Goal: Task Accomplishment & Management: Manage account settings

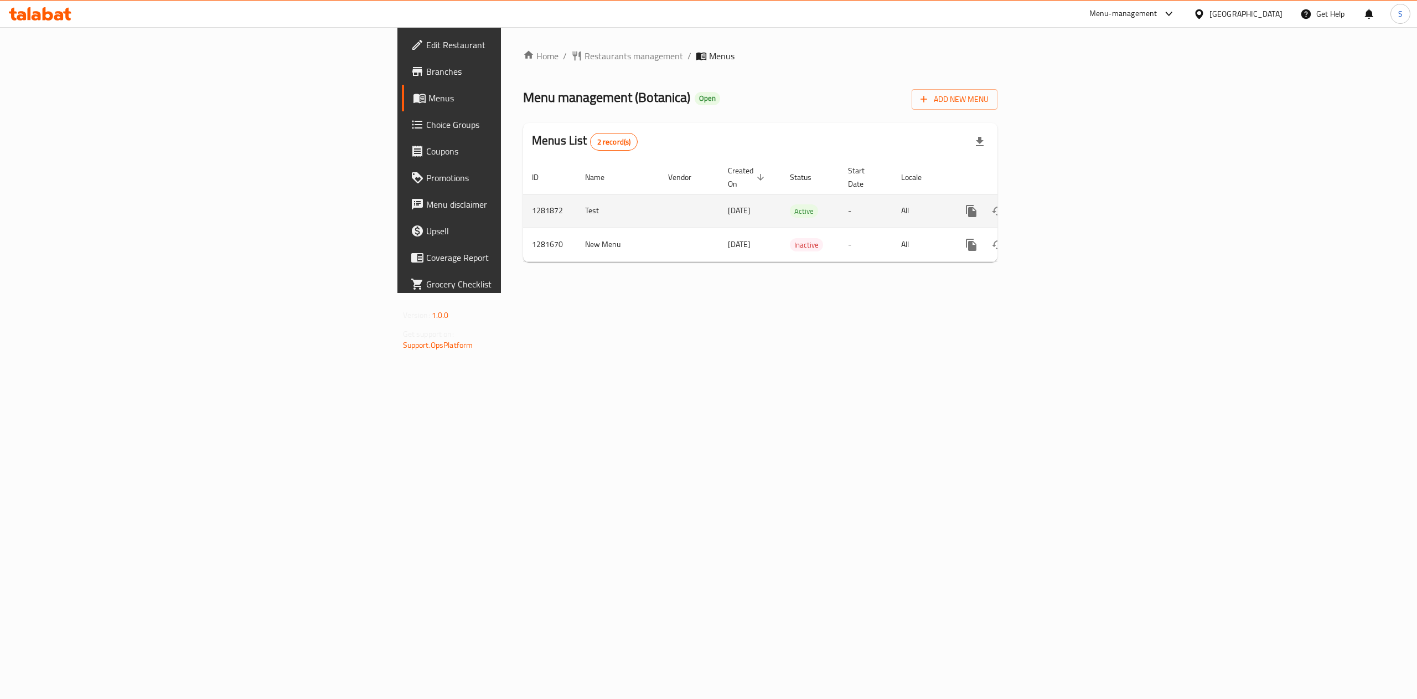
click at [1065, 207] on link "enhanced table" at bounding box center [1051, 211] width 27 height 27
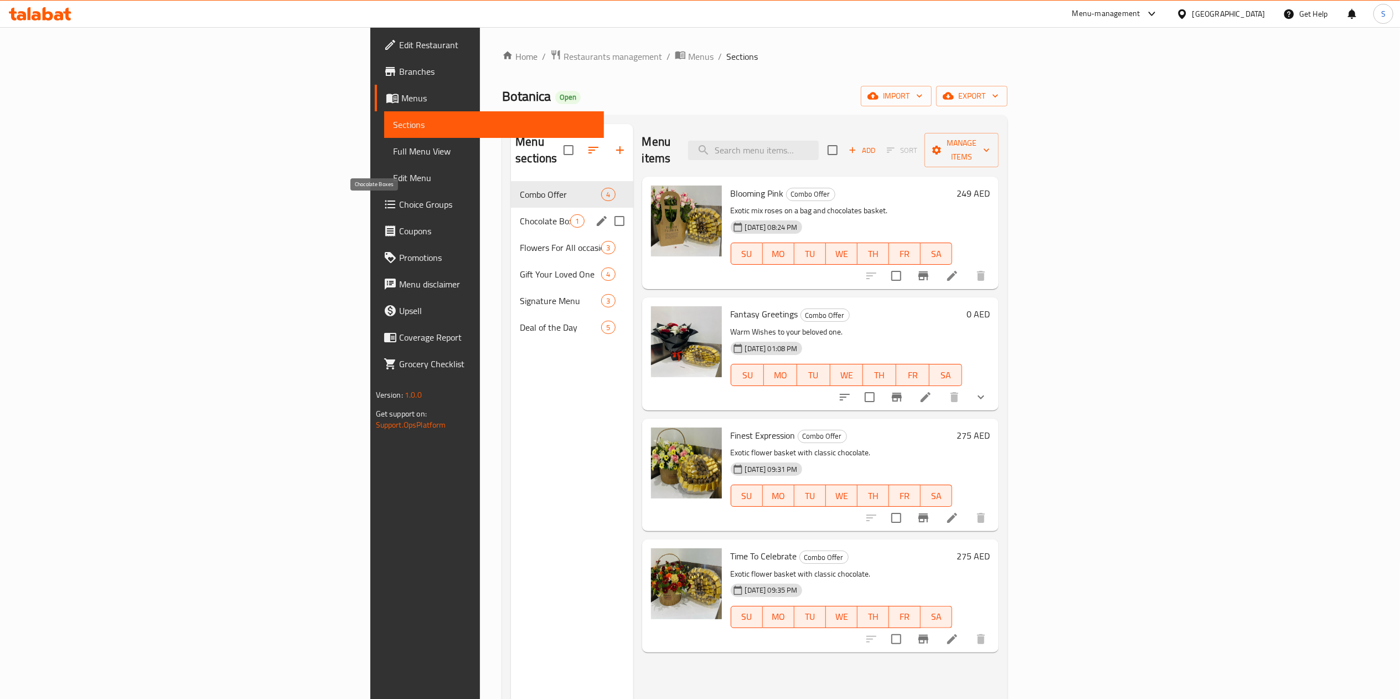
click at [520, 214] on span "Chocolate Boxes" at bounding box center [545, 220] width 50 height 13
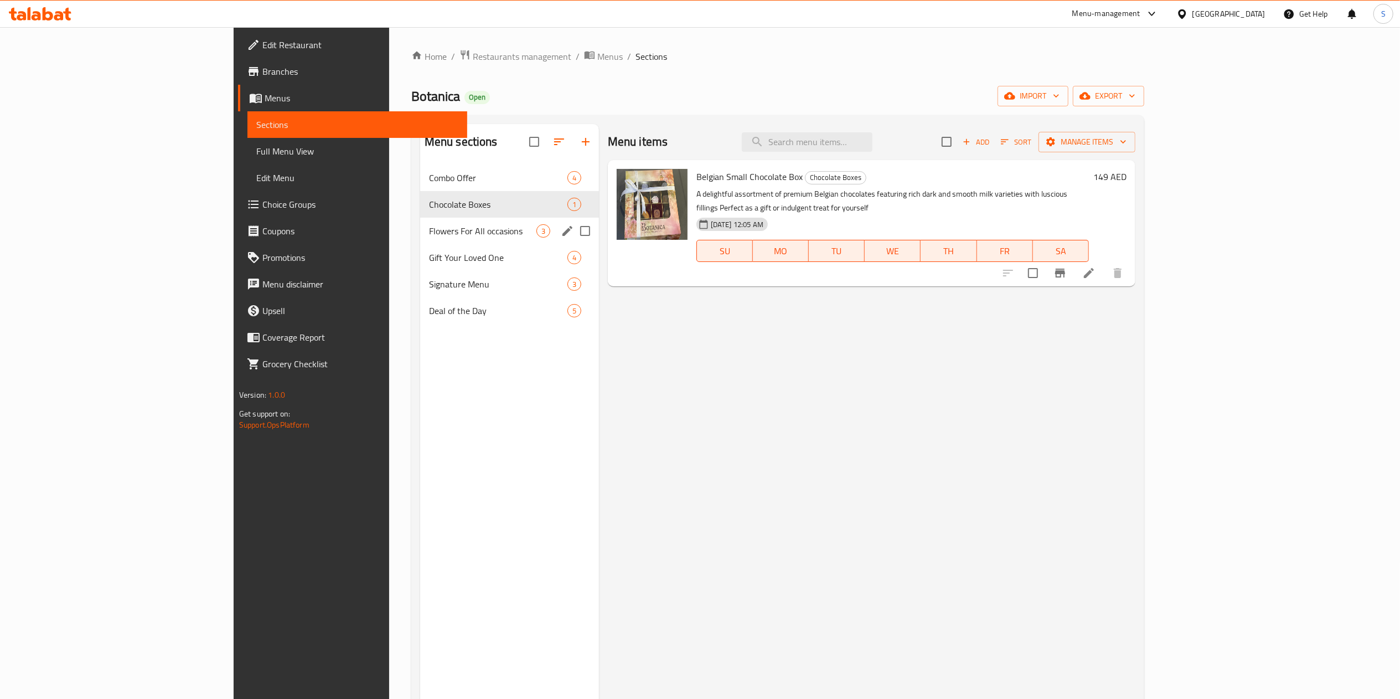
drag, startPoint x: 390, startPoint y: 223, endPoint x: 322, endPoint y: 226, distance: 68.2
click at [429, 226] on span "Flowers For All occasions" at bounding box center [482, 230] width 107 height 13
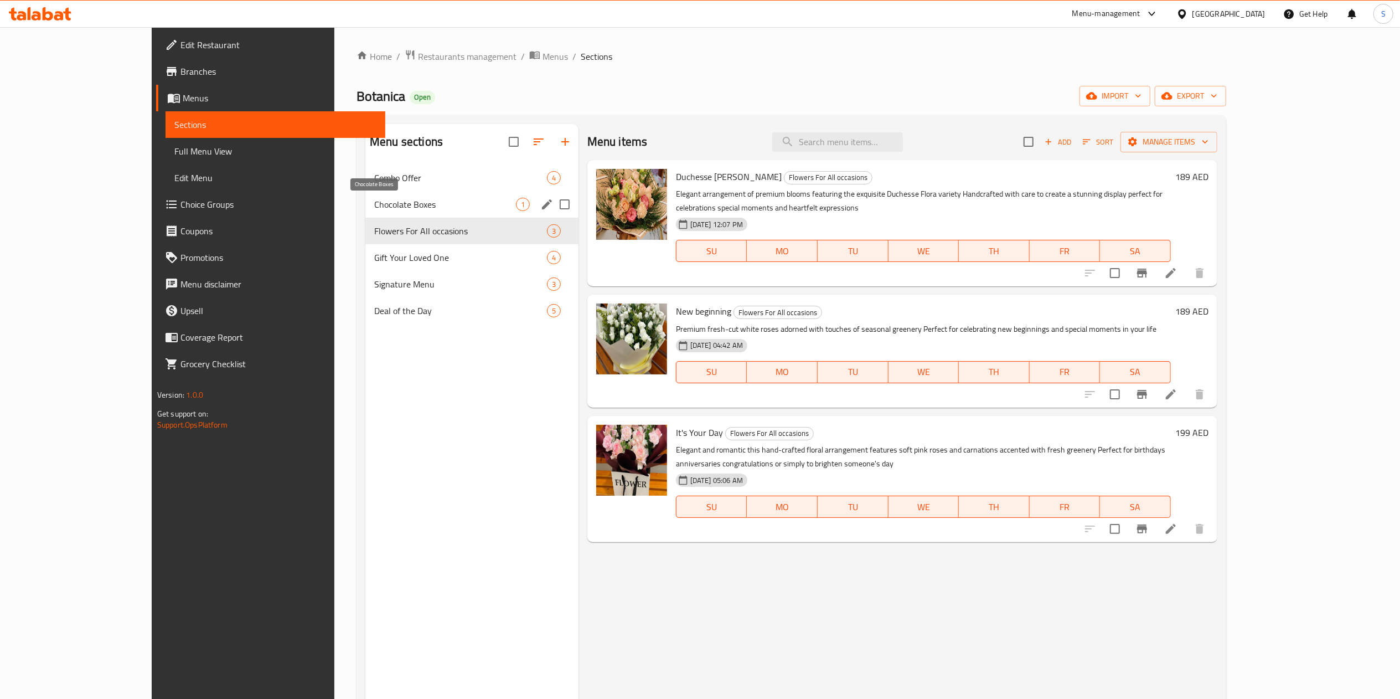
click at [374, 198] on span "Chocolate Boxes" at bounding box center [445, 204] width 142 height 13
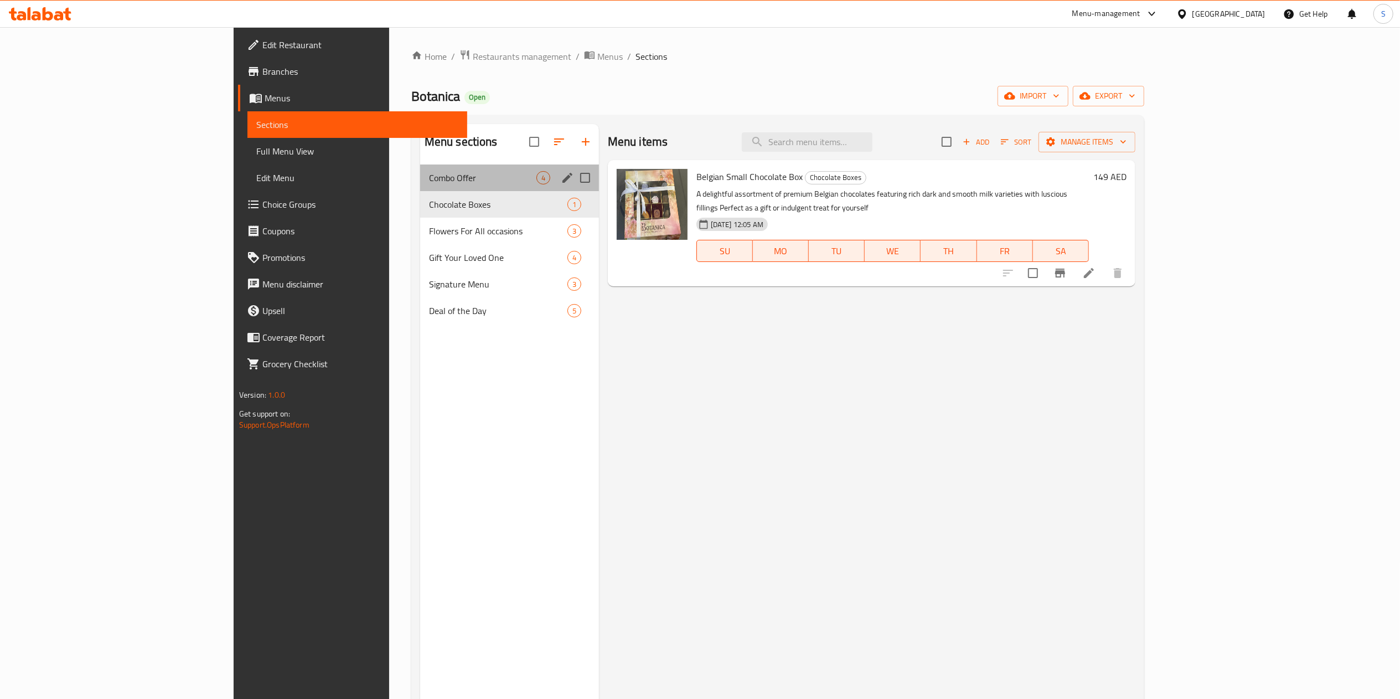
click at [420, 188] on div "Combo Offer 4" at bounding box center [509, 177] width 179 height 27
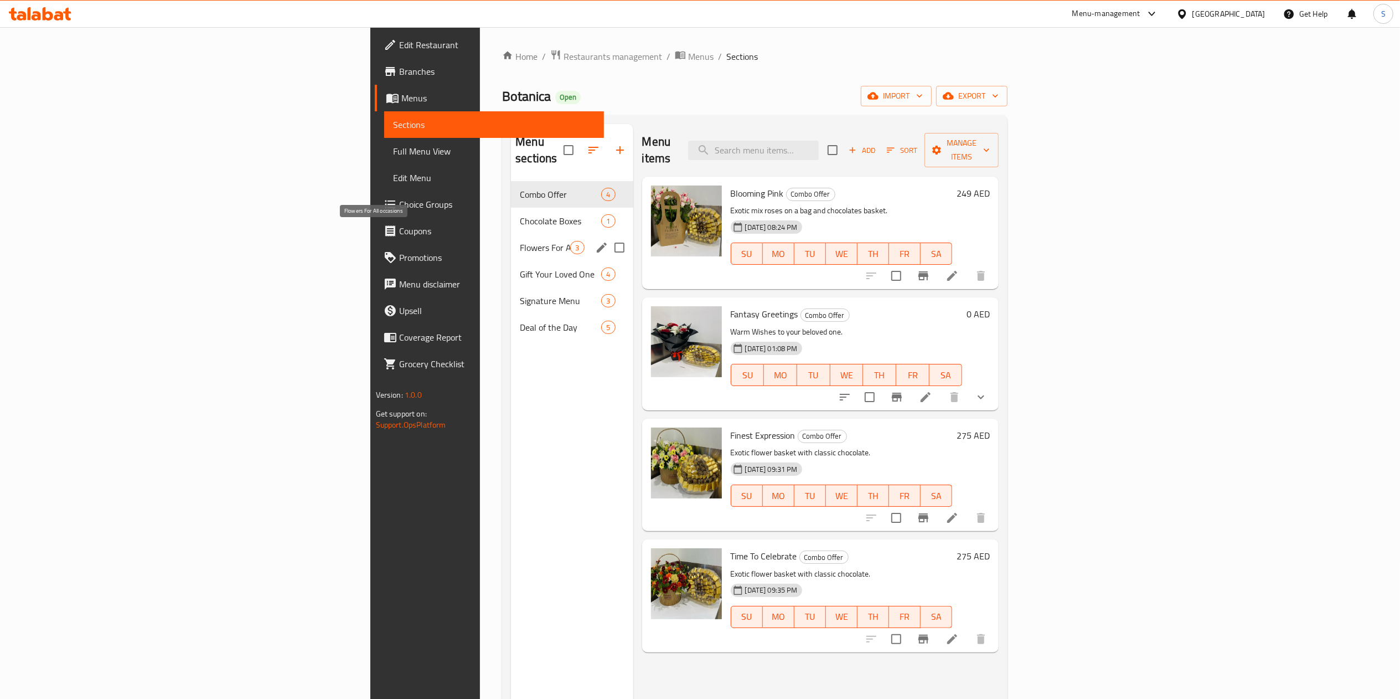
click at [520, 241] on span "Flowers For All occasions" at bounding box center [545, 247] width 50 height 13
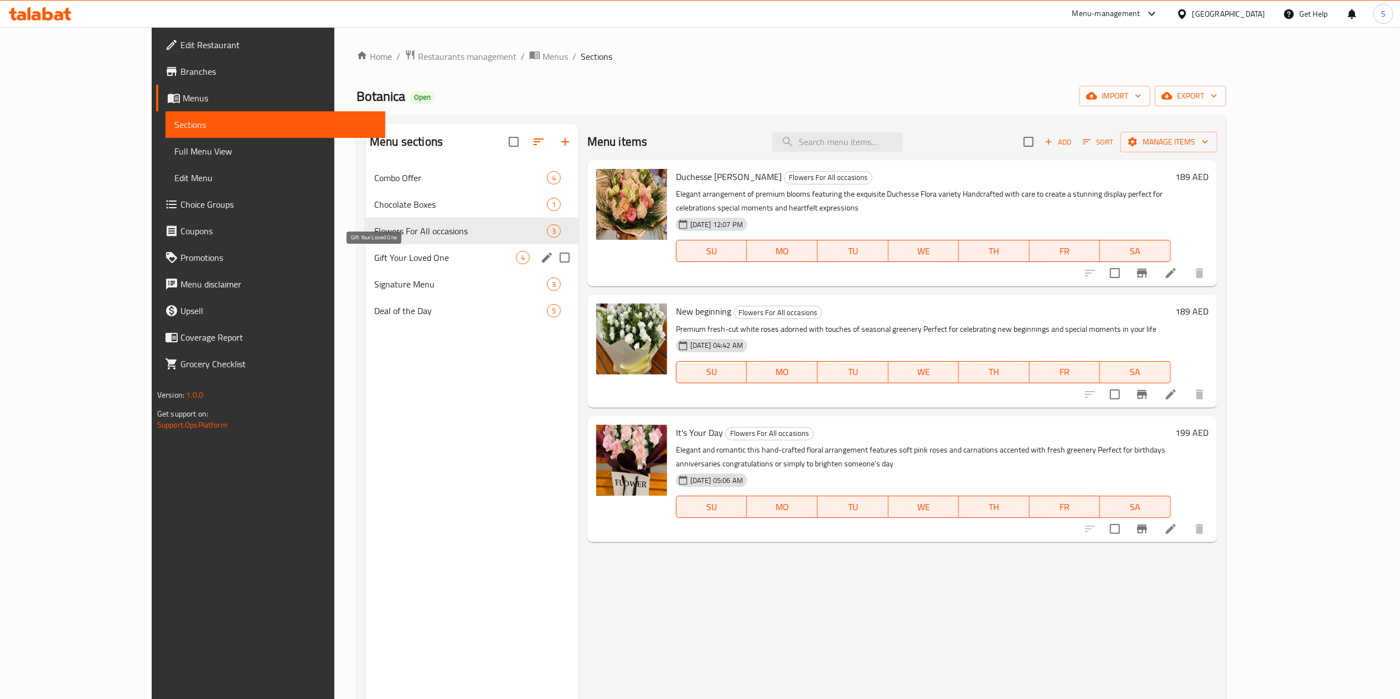
click at [374, 263] on span "Gift Your Loved One" at bounding box center [445, 257] width 142 height 13
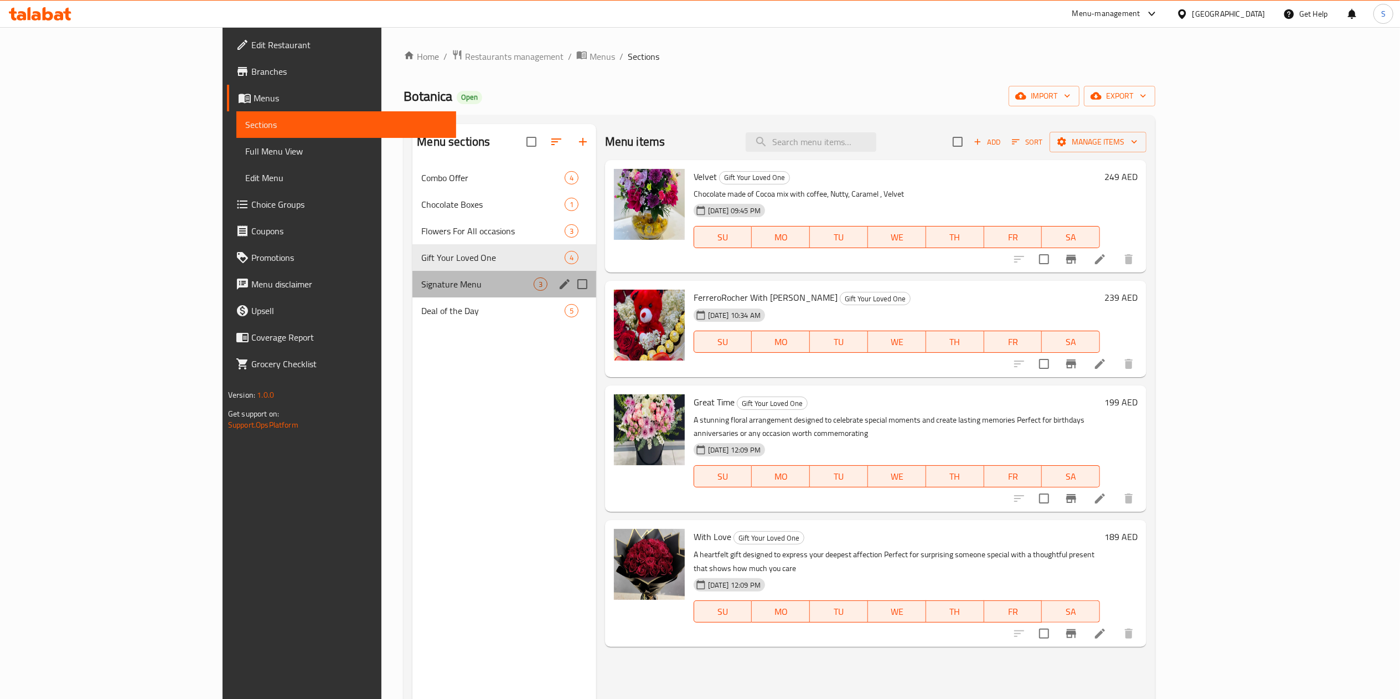
click at [412, 294] on div "Signature Menu 3" at bounding box center [503, 284] width 183 height 27
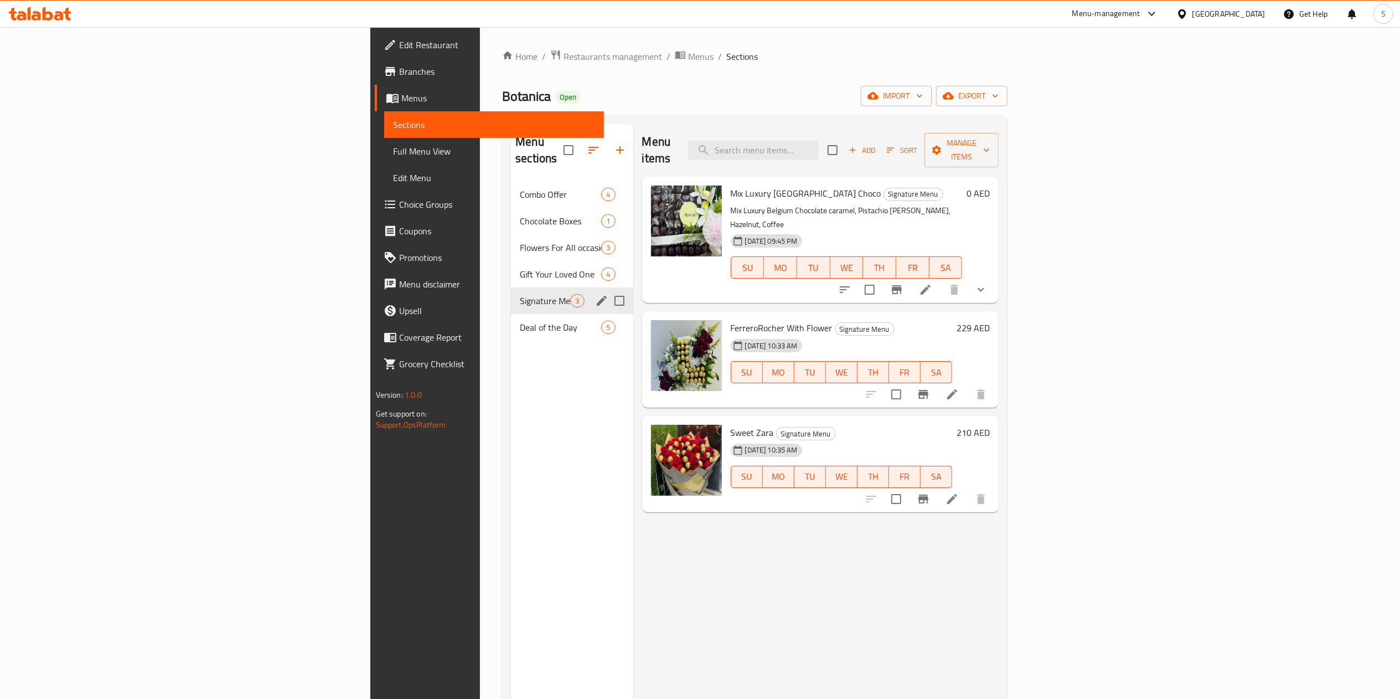
click at [511, 319] on div "Deal of the Day 5" at bounding box center [572, 327] width 122 height 27
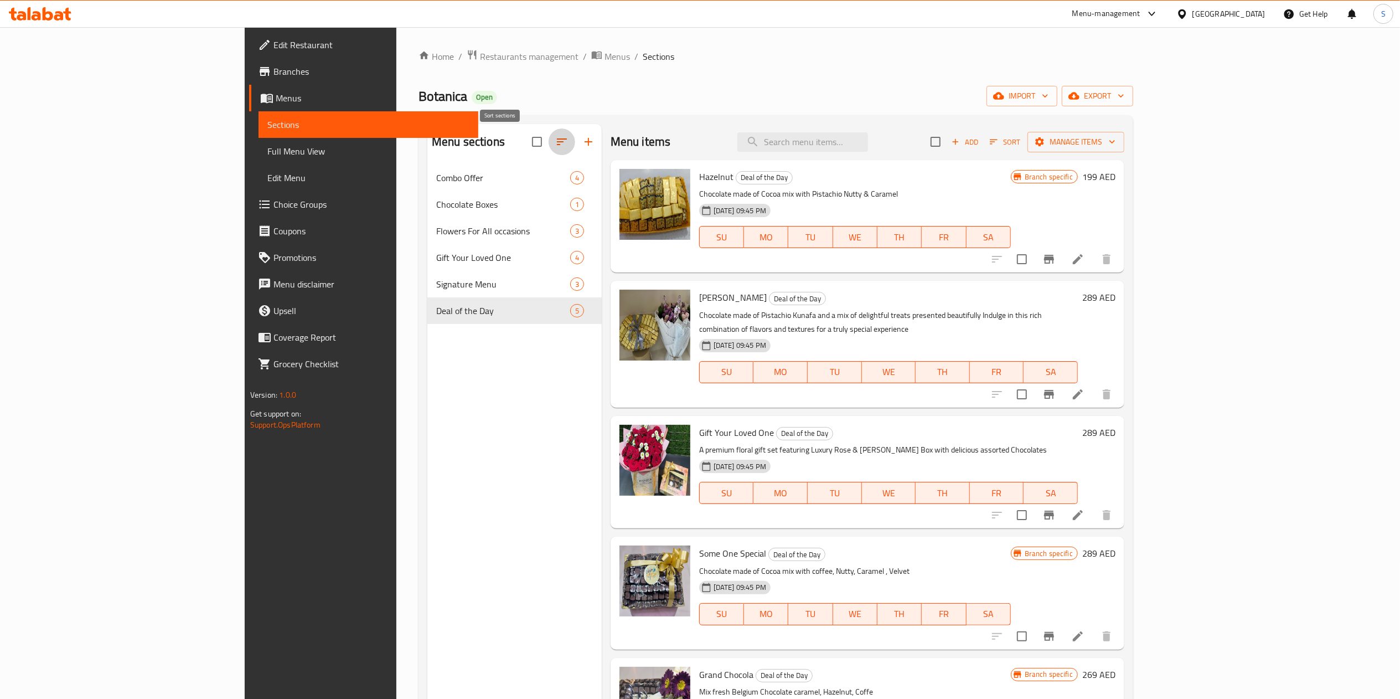
click at [555, 143] on icon "button" at bounding box center [561, 141] width 13 height 13
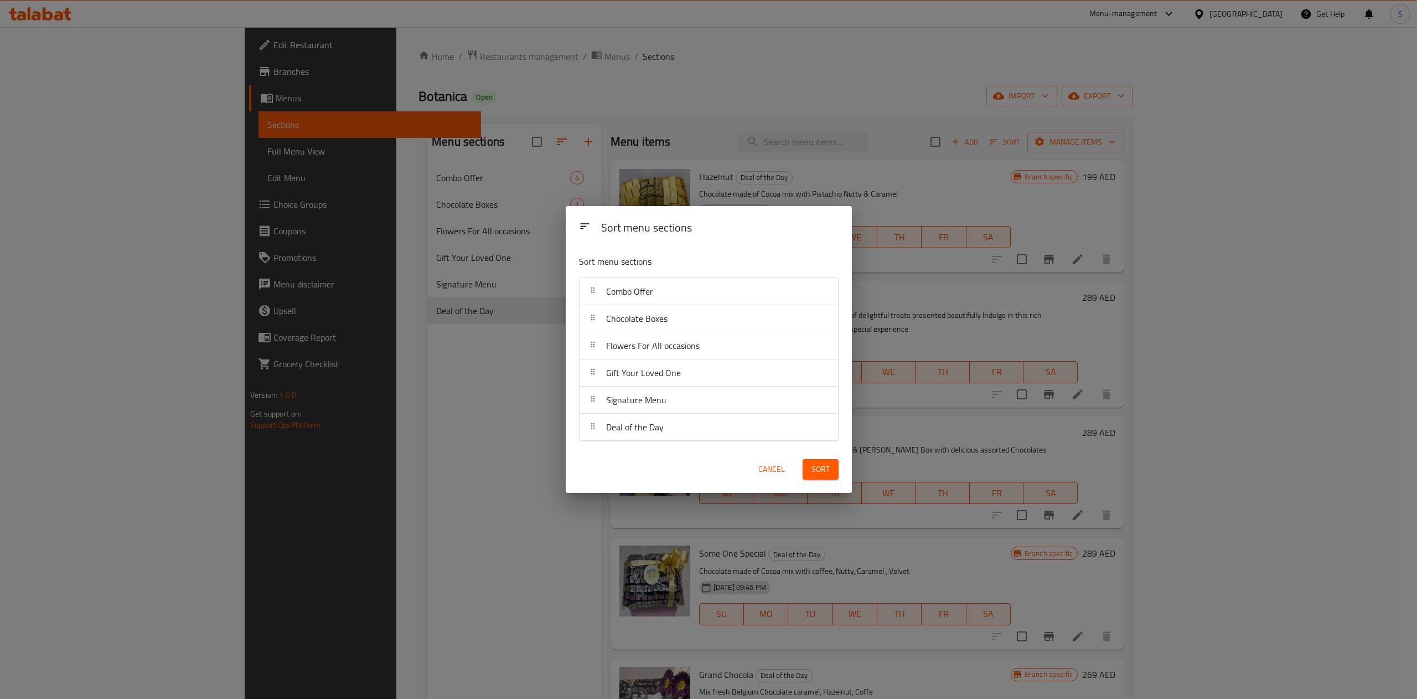
drag, startPoint x: 623, startPoint y: 433, endPoint x: 629, endPoint y: 334, distance: 98.8
drag, startPoint x: 629, startPoint y: 334, endPoint x: 601, endPoint y: 429, distance: 99.0
click at [601, 429] on div at bounding box center [593, 427] width 18 height 22
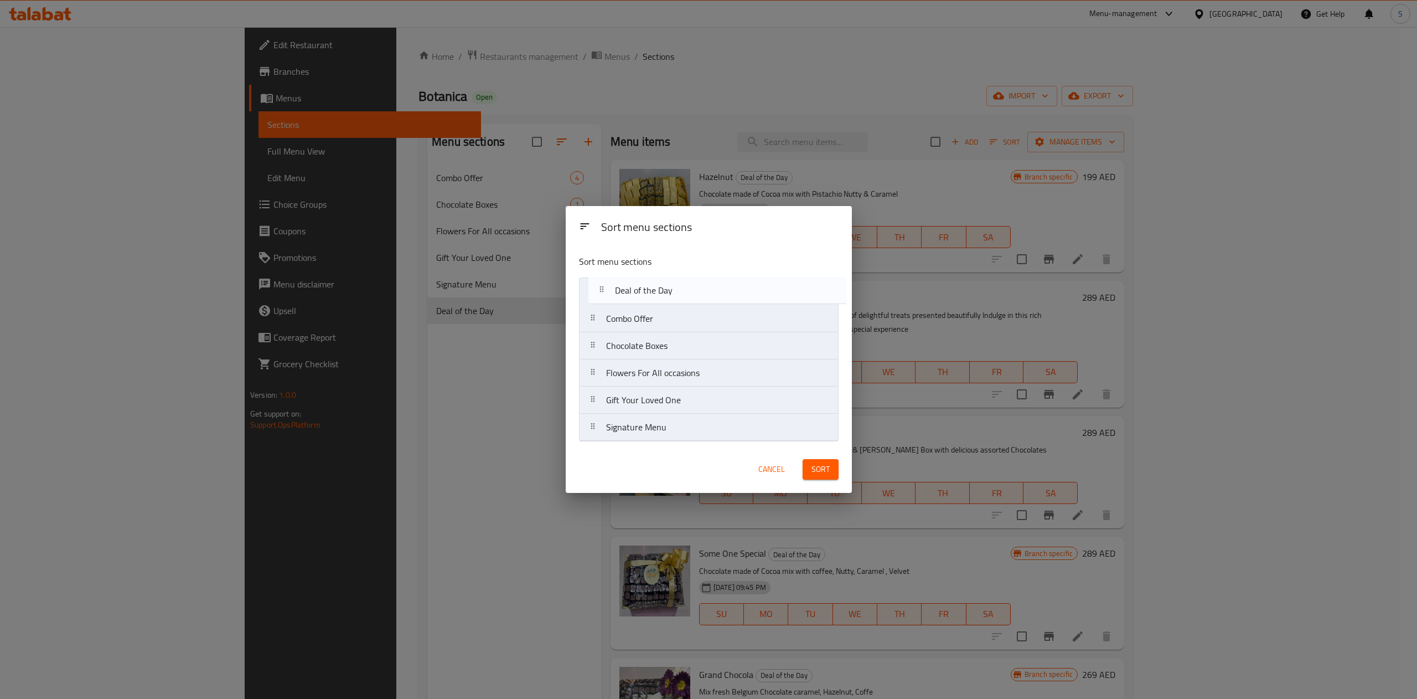
drag, startPoint x: 616, startPoint y: 430, endPoint x: 623, endPoint y: 288, distance: 141.9
click at [623, 288] on nav "Combo Offer Chocolate Boxes Flowers For All occasions Gift Your Loved One Signa…" at bounding box center [709, 359] width 260 height 164
drag, startPoint x: 645, startPoint y: 354, endPoint x: 653, endPoint y: 421, distance: 67.5
click at [653, 421] on nav "Deal of the Day Combo Offer Chocolate Boxes Flowers For All occasions Gift Your…" at bounding box center [709, 359] width 260 height 164
drag, startPoint x: 713, startPoint y: 429, endPoint x: 701, endPoint y: 344, distance: 85.0
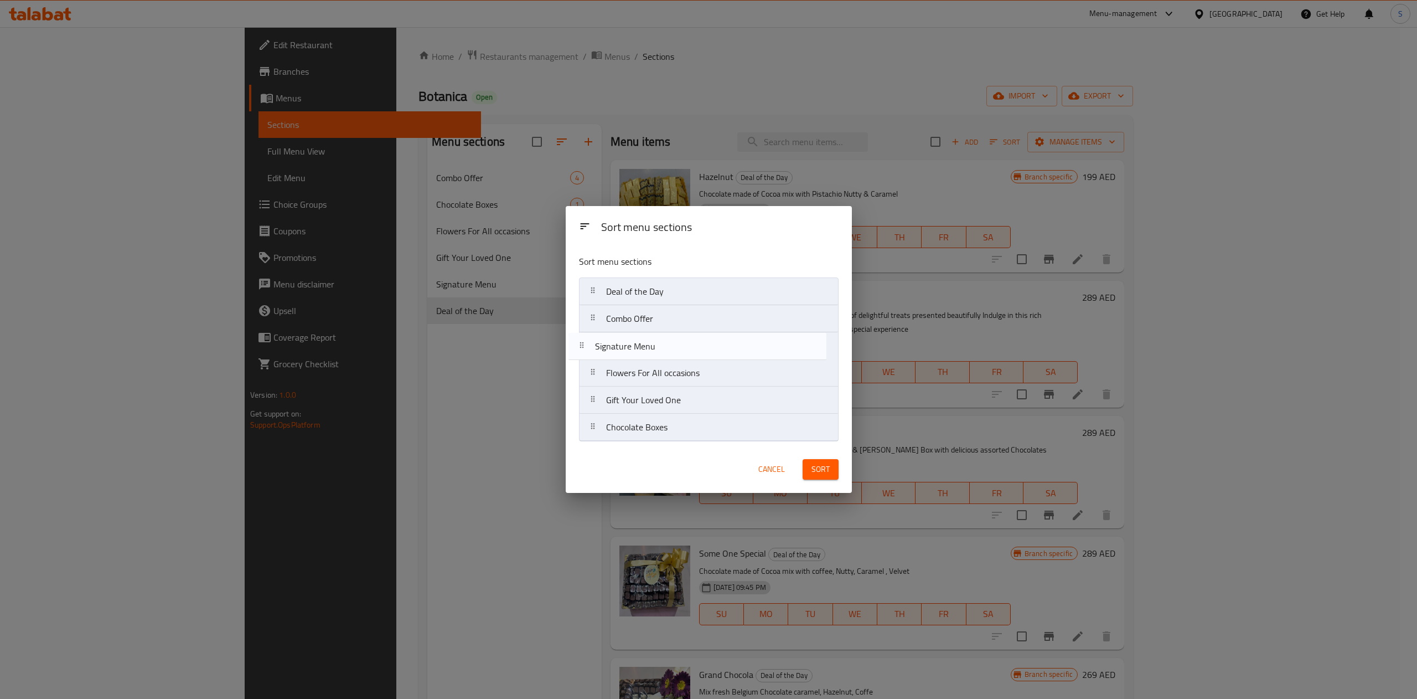
click at [701, 344] on nav "Deal of the Day Combo Offer Flowers For All occasions Gift Your Loved One Choco…" at bounding box center [709, 359] width 260 height 164
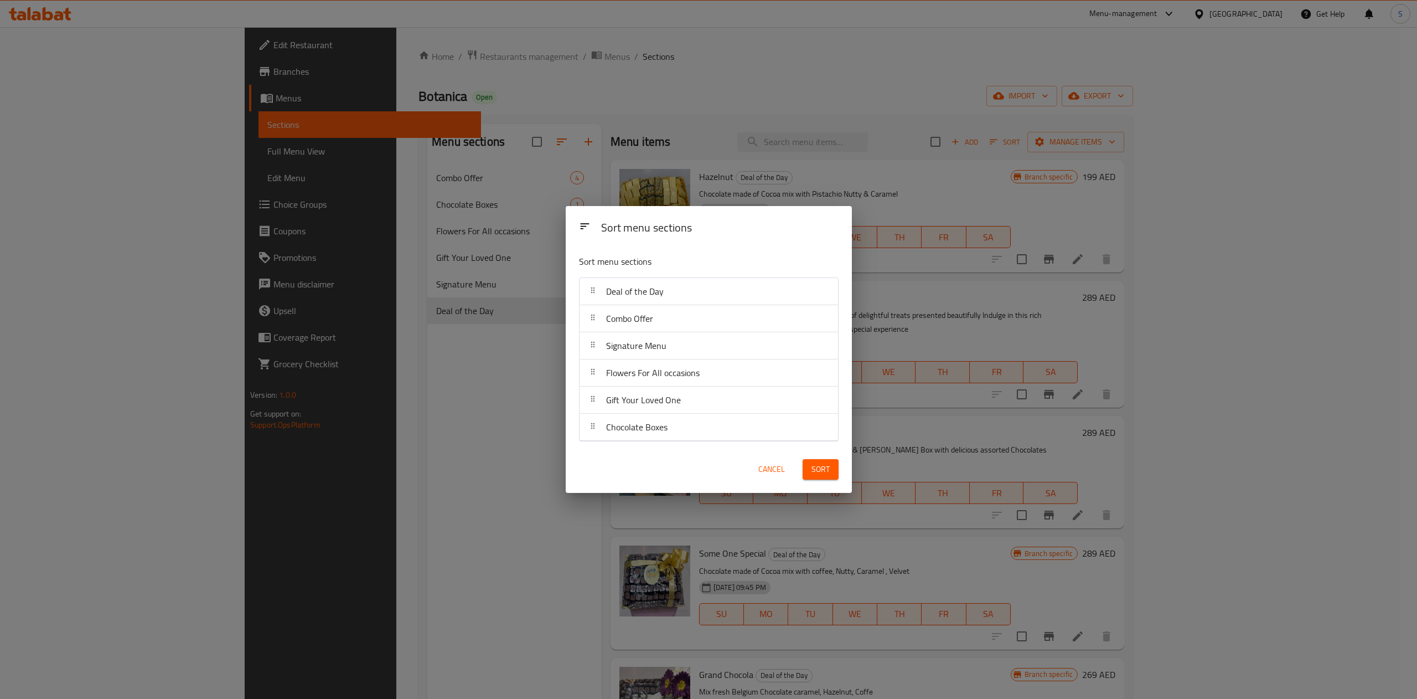
click at [816, 471] on span "Sort" at bounding box center [821, 469] width 18 height 14
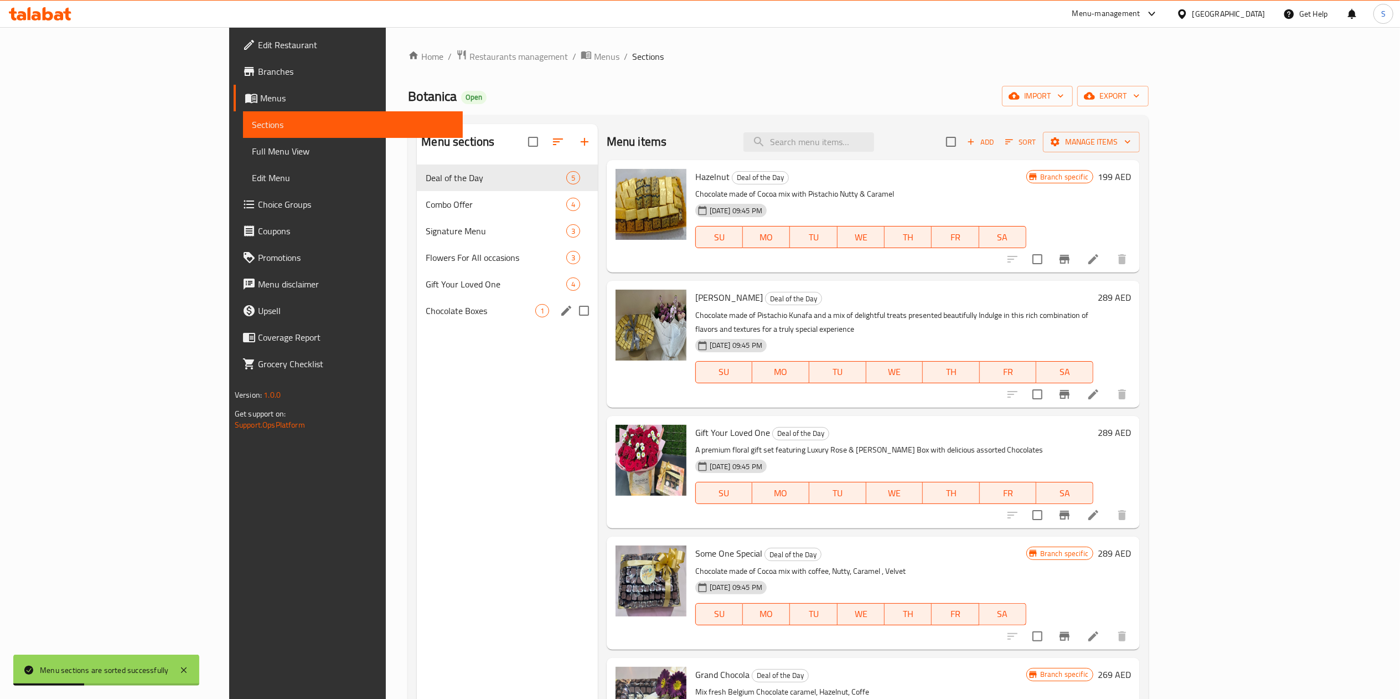
click at [426, 299] on div "Chocolate Boxes 1" at bounding box center [507, 310] width 180 height 27
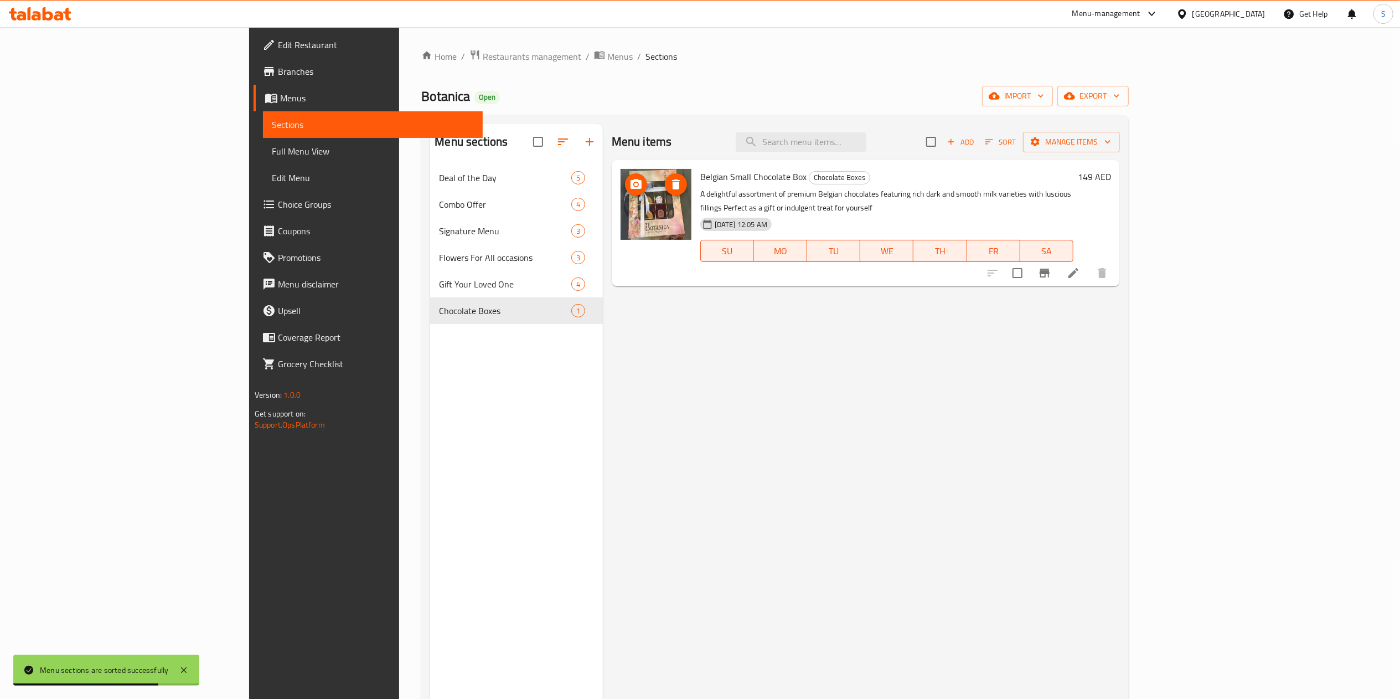
click at [621, 219] on img at bounding box center [656, 204] width 71 height 71
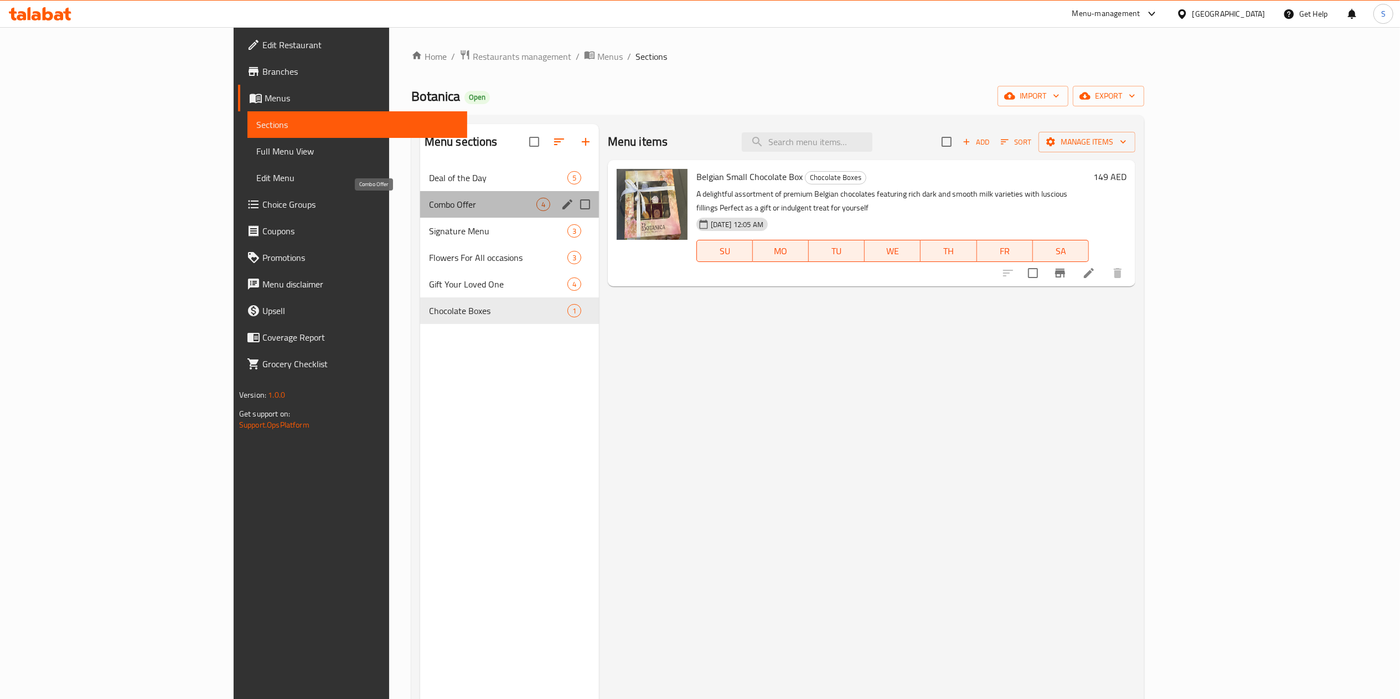
click at [429, 201] on span "Combo Offer" at bounding box center [482, 204] width 107 height 13
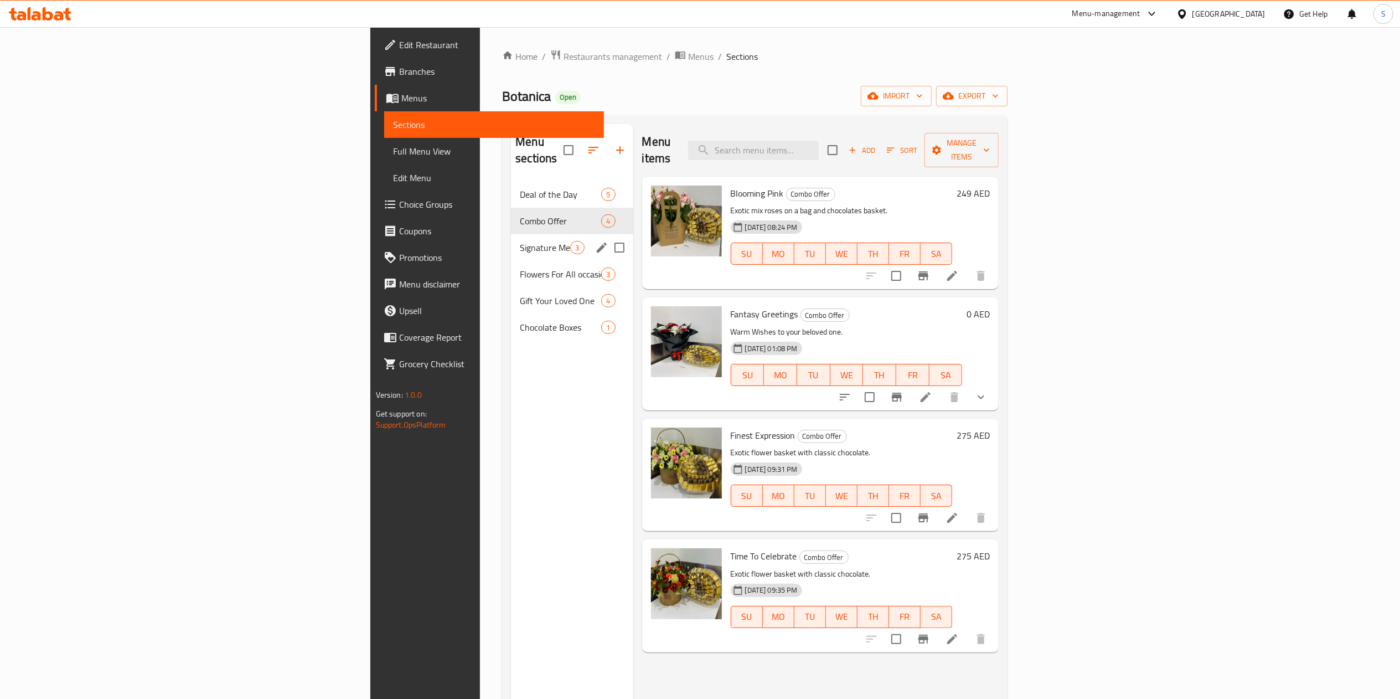
click at [511, 241] on div "Signature Menu 3" at bounding box center [572, 247] width 122 height 27
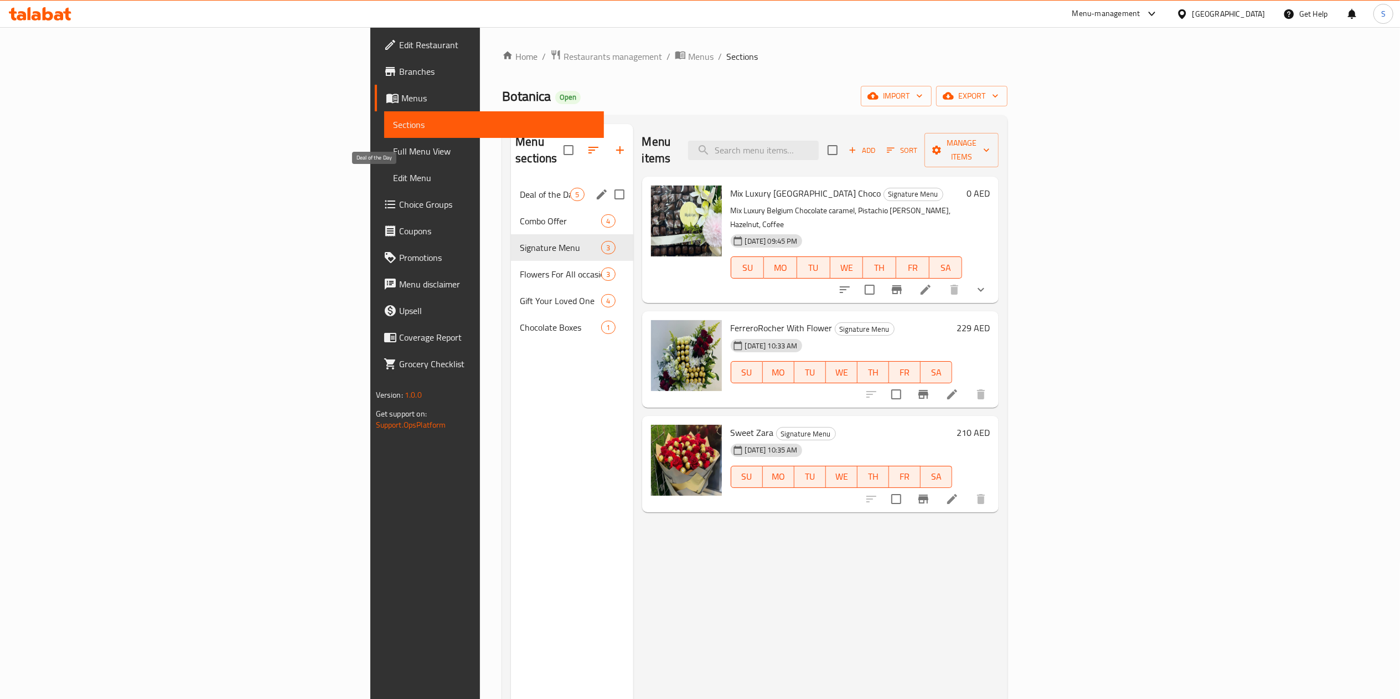
click at [520, 188] on span "Deal of the Day" at bounding box center [545, 194] width 50 height 13
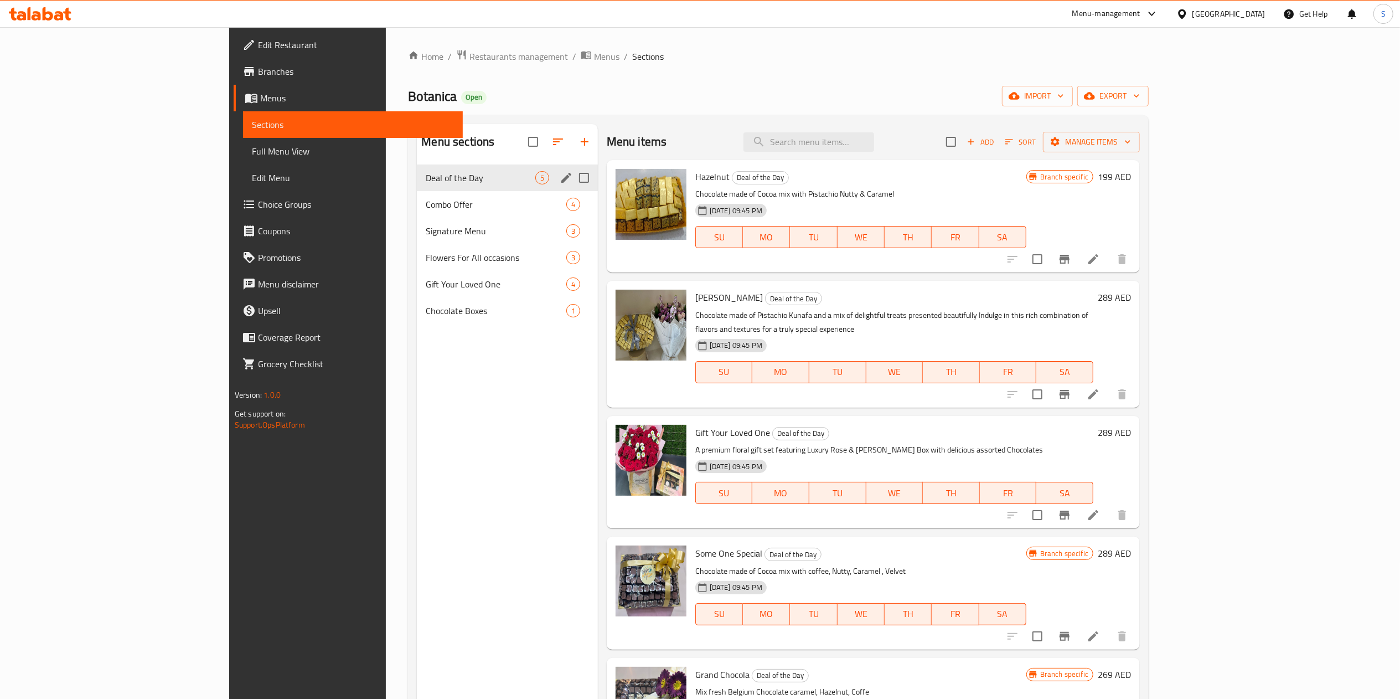
click at [417, 194] on div "Combo Offer 4" at bounding box center [507, 204] width 180 height 27
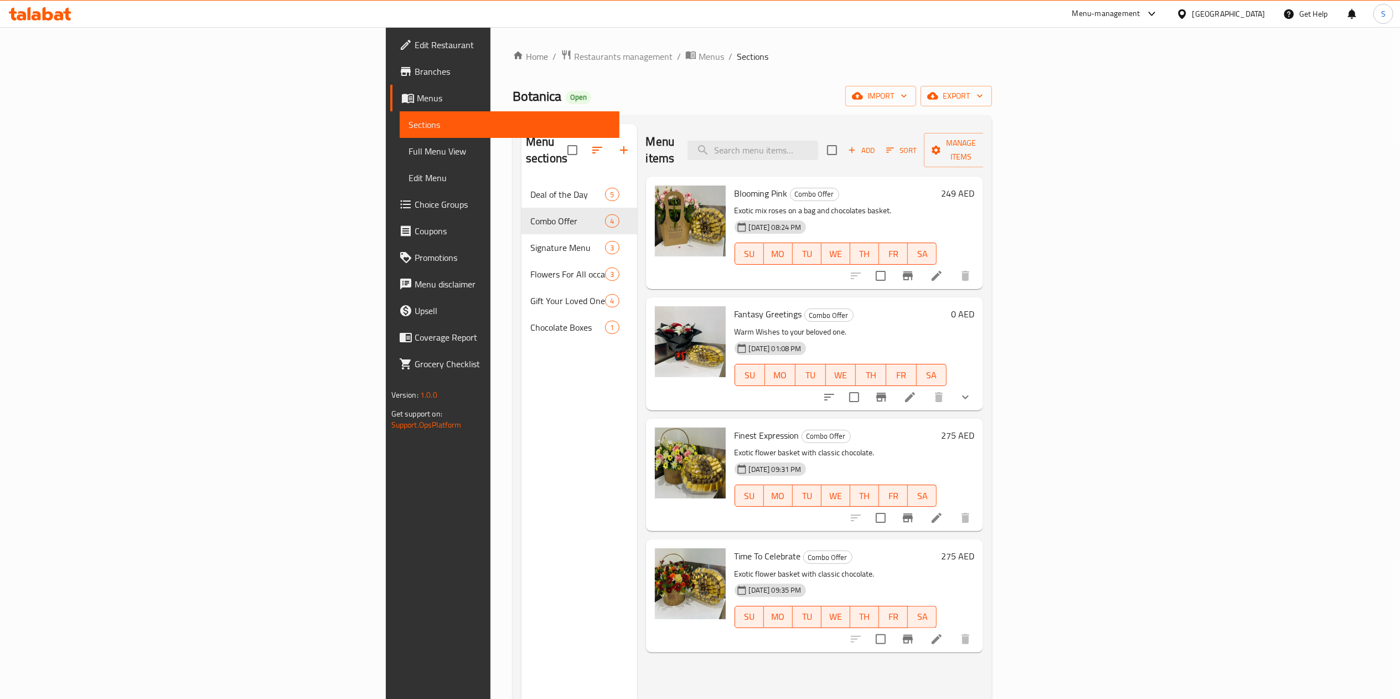
click at [415, 39] on span "Edit Restaurant" at bounding box center [513, 44] width 196 height 13
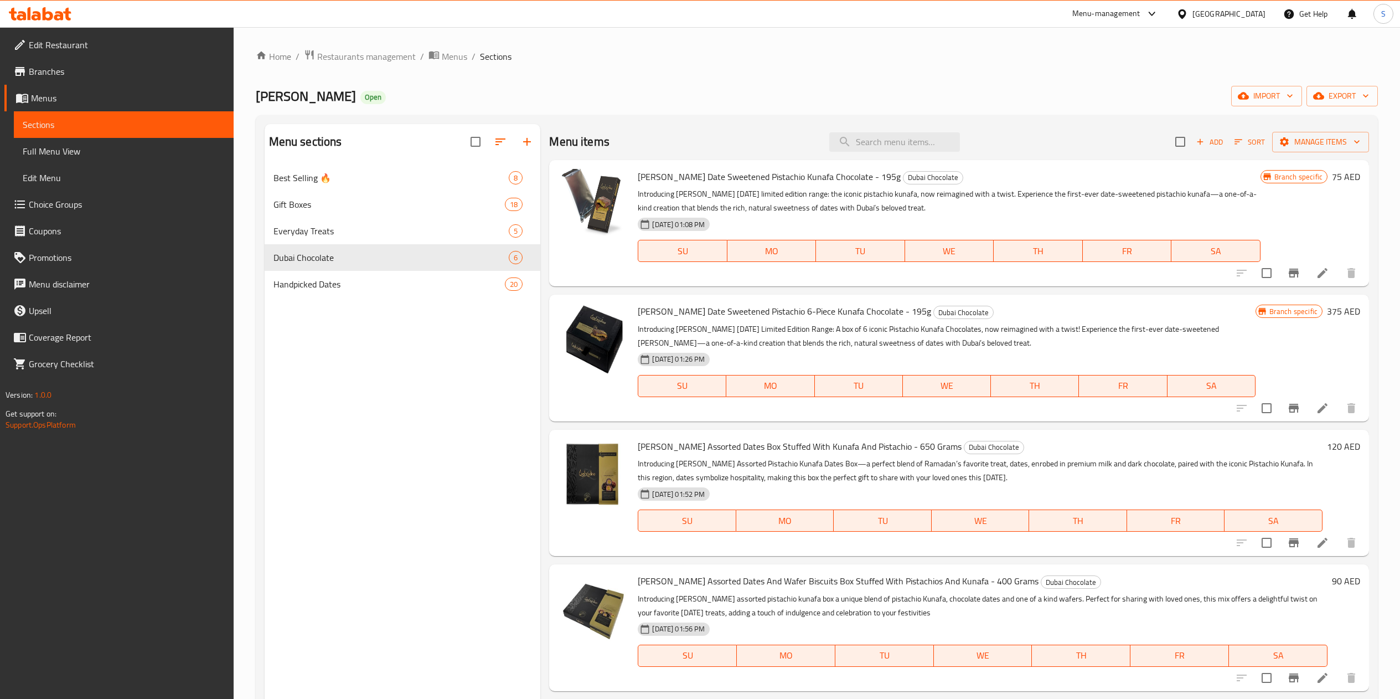
click at [382, 53] on span "Restaurants management" at bounding box center [366, 56] width 99 height 13
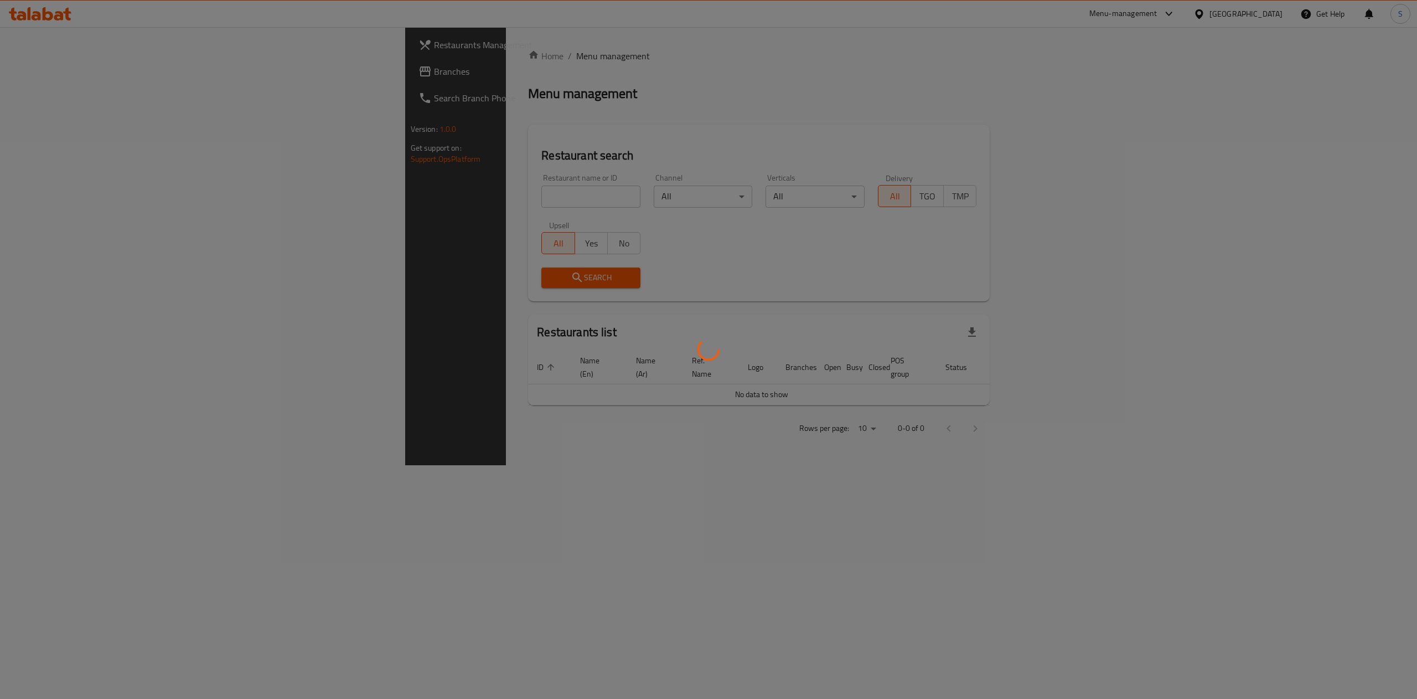
click at [410, 186] on div at bounding box center [708, 349] width 1417 height 699
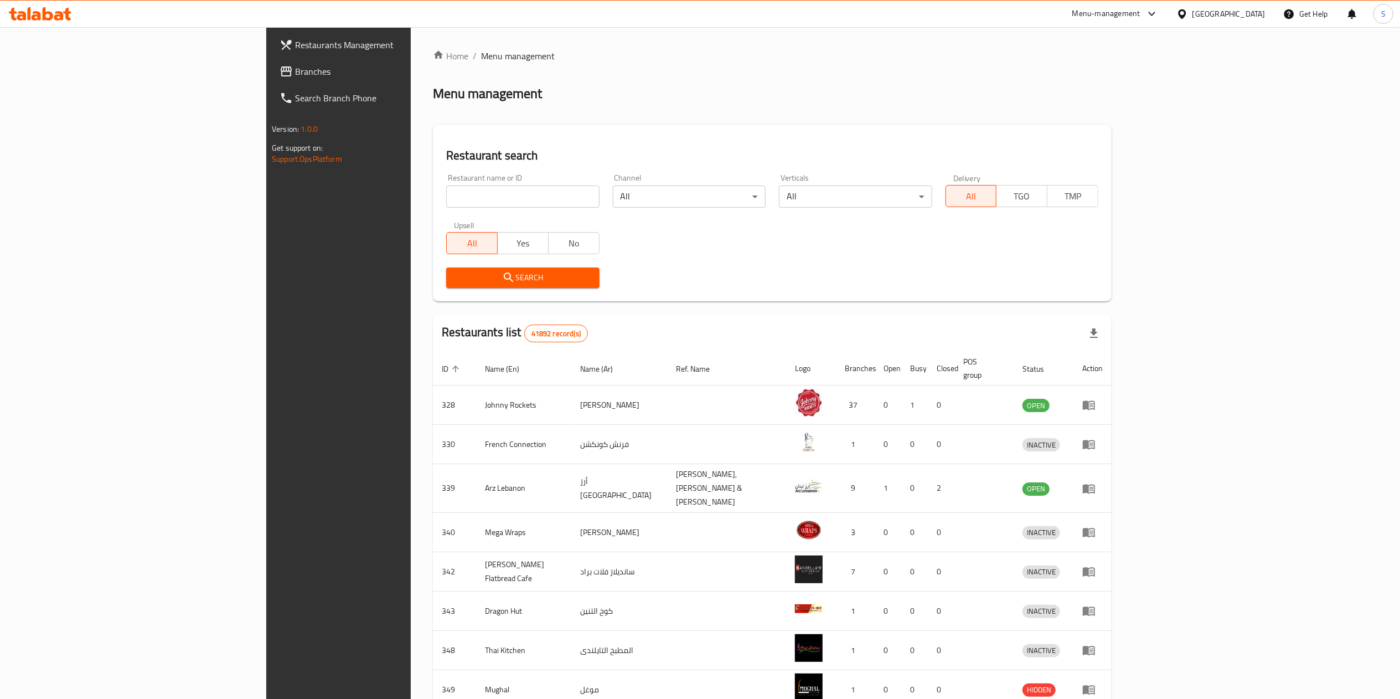
click at [446, 200] on input "search" at bounding box center [522, 196] width 153 height 22
type input "Sougha Café"
click button "Search" at bounding box center [522, 277] width 153 height 20
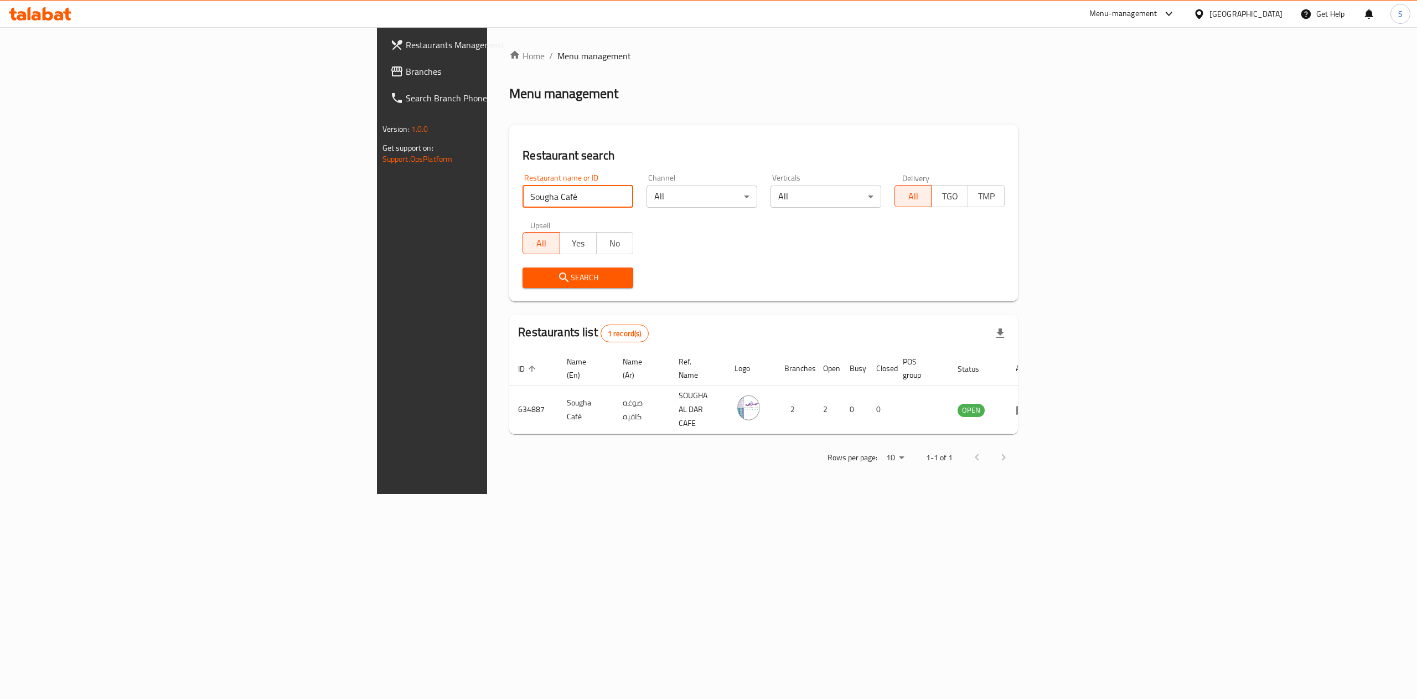
click at [406, 70] on span "Branches" at bounding box center [505, 71] width 199 height 13
